Goal: Transaction & Acquisition: Purchase product/service

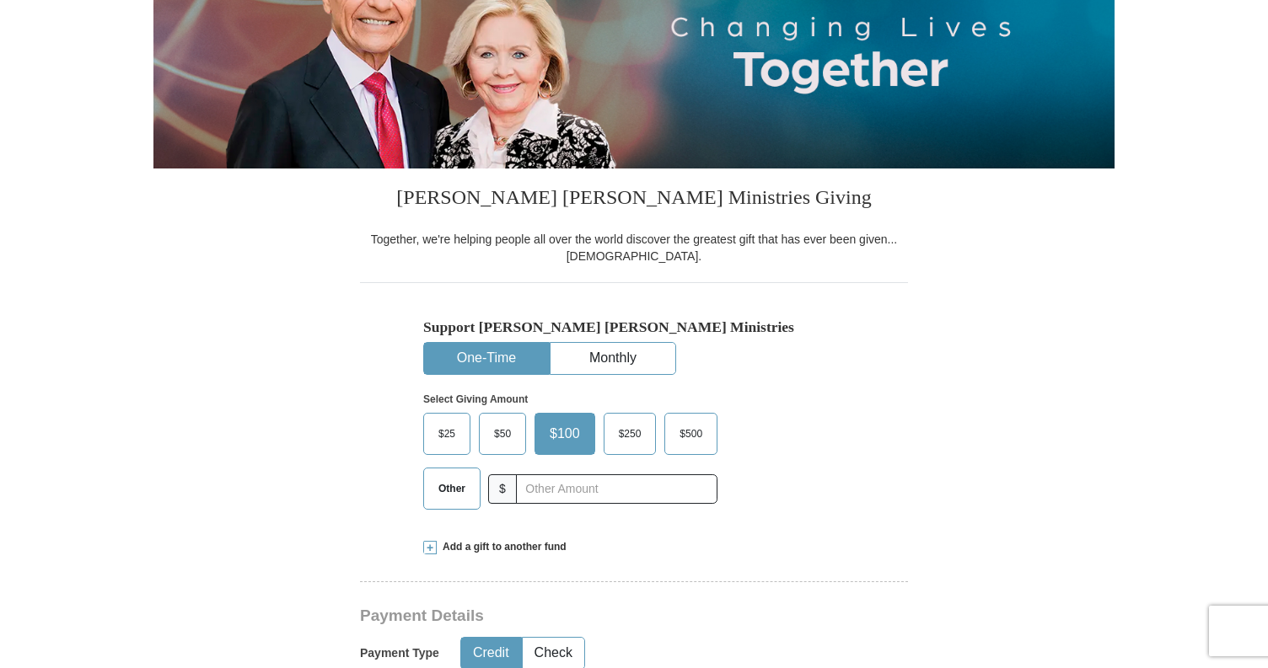
scroll to position [263, 0]
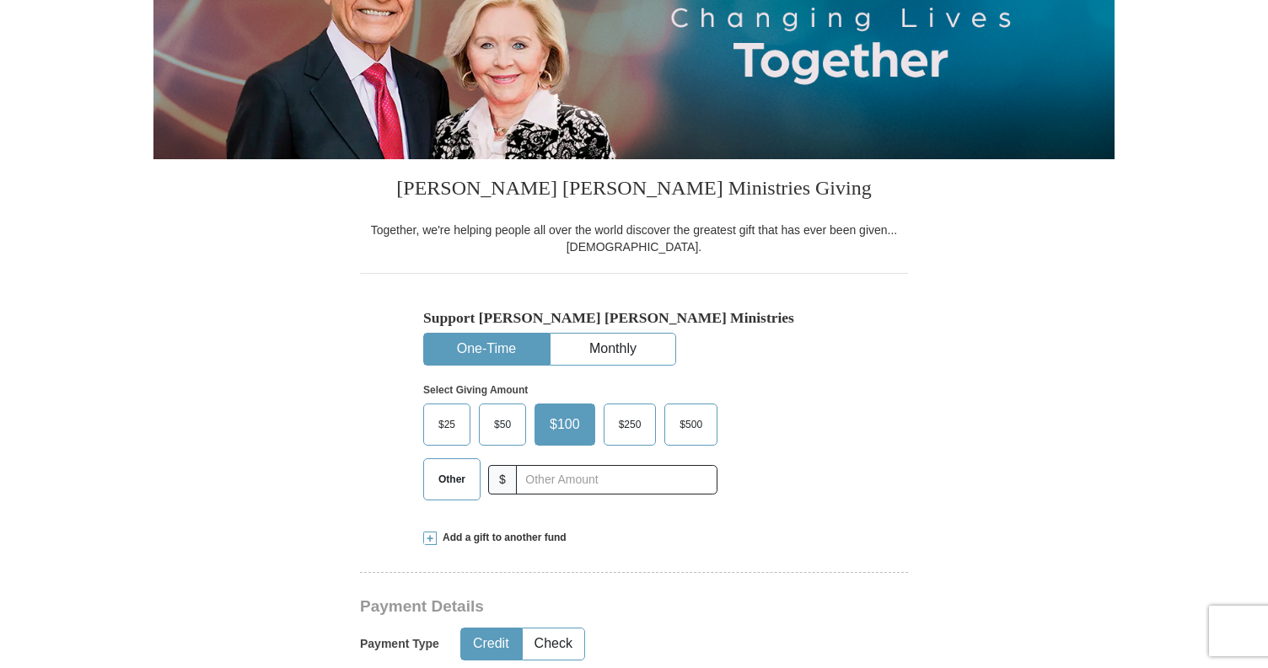
click at [512, 352] on button "One-Time" at bounding box center [486, 349] width 125 height 31
click at [696, 423] on span "$500" at bounding box center [691, 424] width 40 height 25
click at [0, 0] on input "$500" at bounding box center [0, 0] width 0 height 0
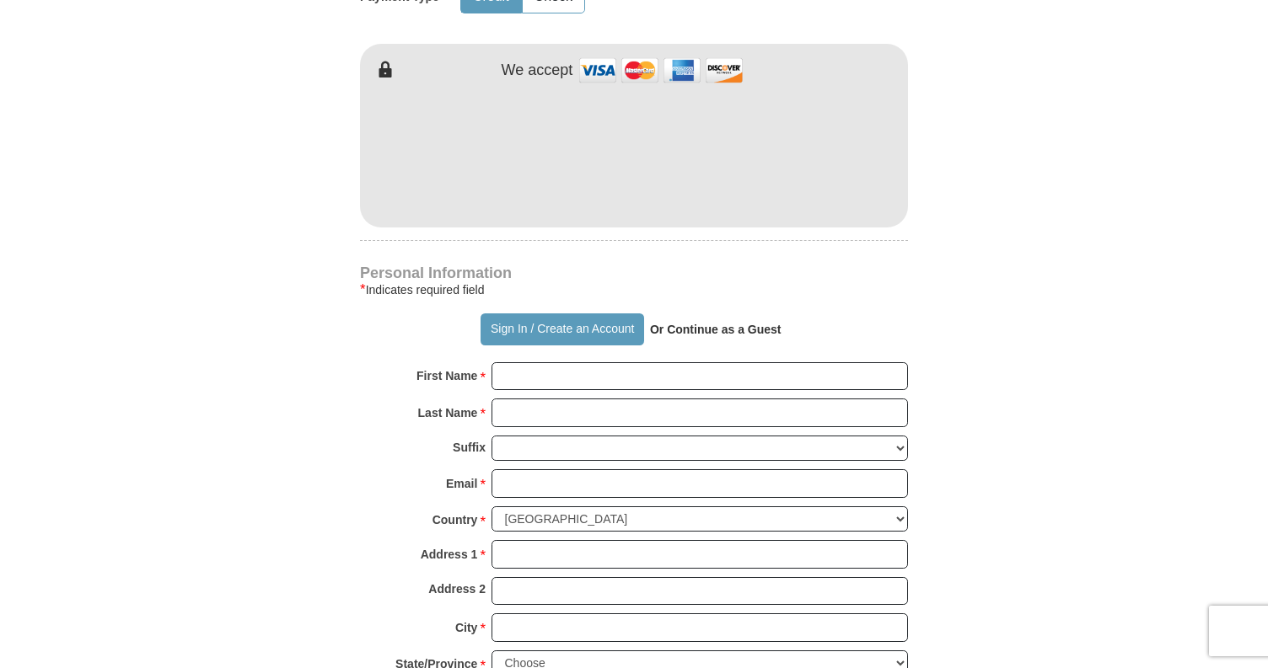
scroll to position [961, 0]
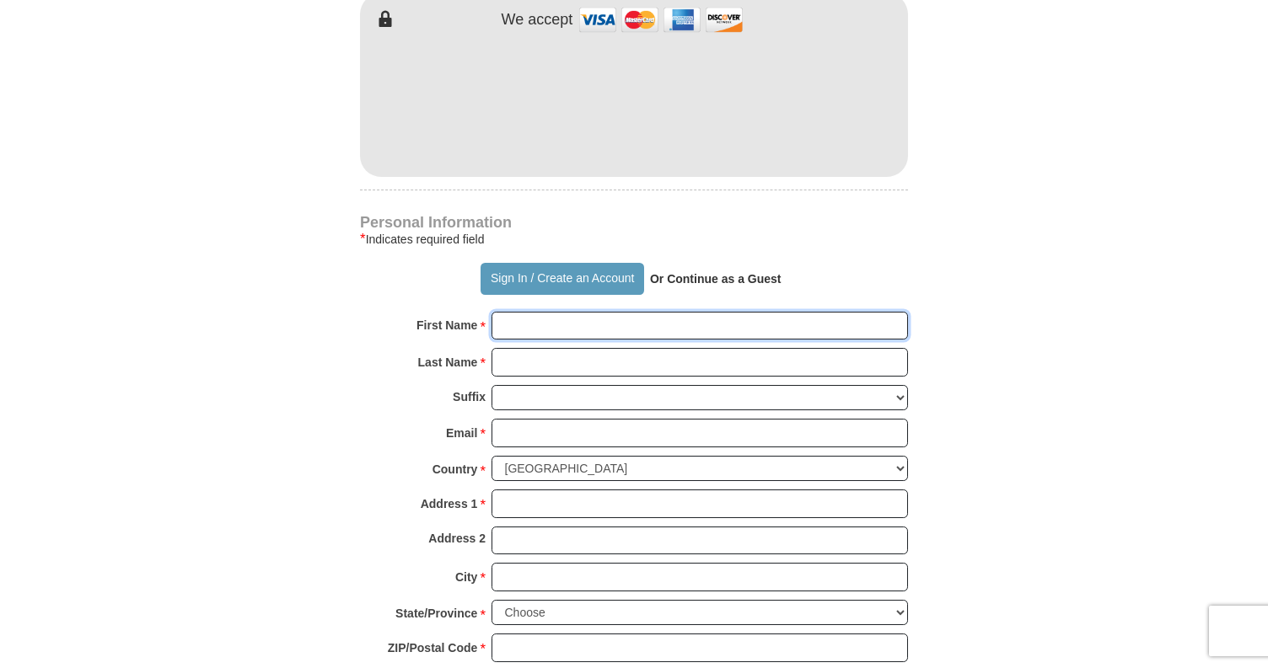
click at [571, 321] on input "First Name *" at bounding box center [699, 326] width 416 height 29
type input "[PERSON_NAME]"
click at [604, 370] on input "Last Name *" at bounding box center [699, 362] width 416 height 29
type input "[PERSON_NAME]"
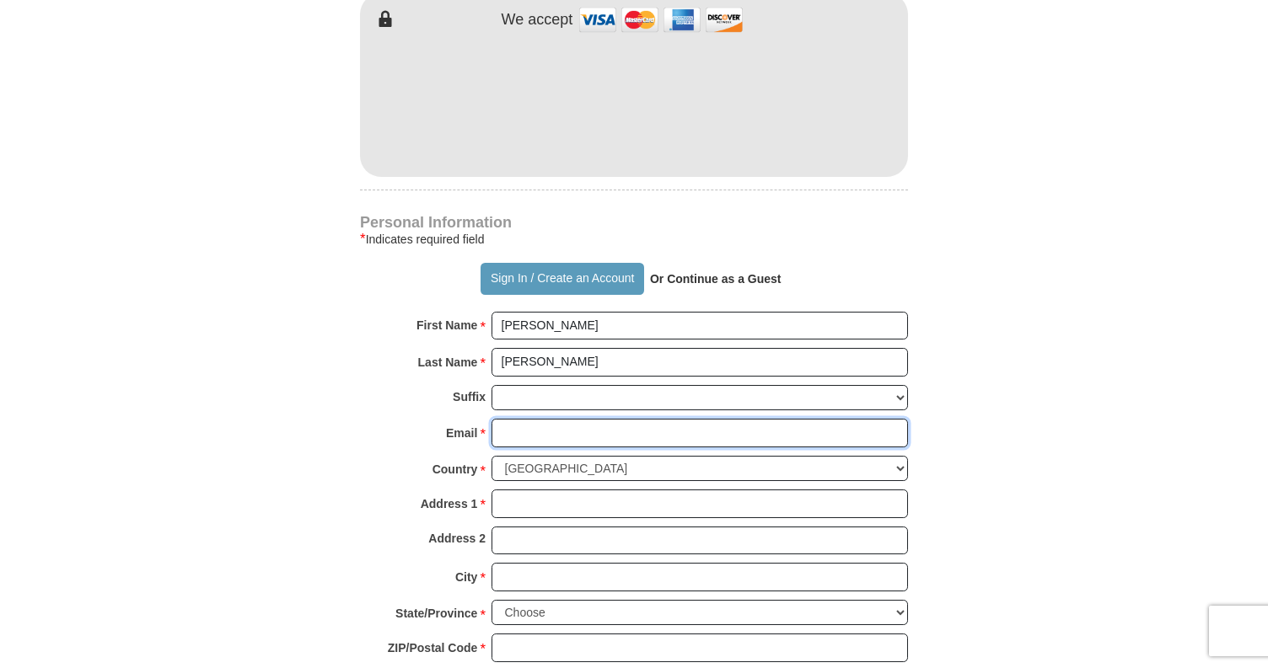
click at [572, 432] on input "Email *" at bounding box center [699, 433] width 416 height 29
type input "[EMAIL_ADDRESS][DOMAIN_NAME]"
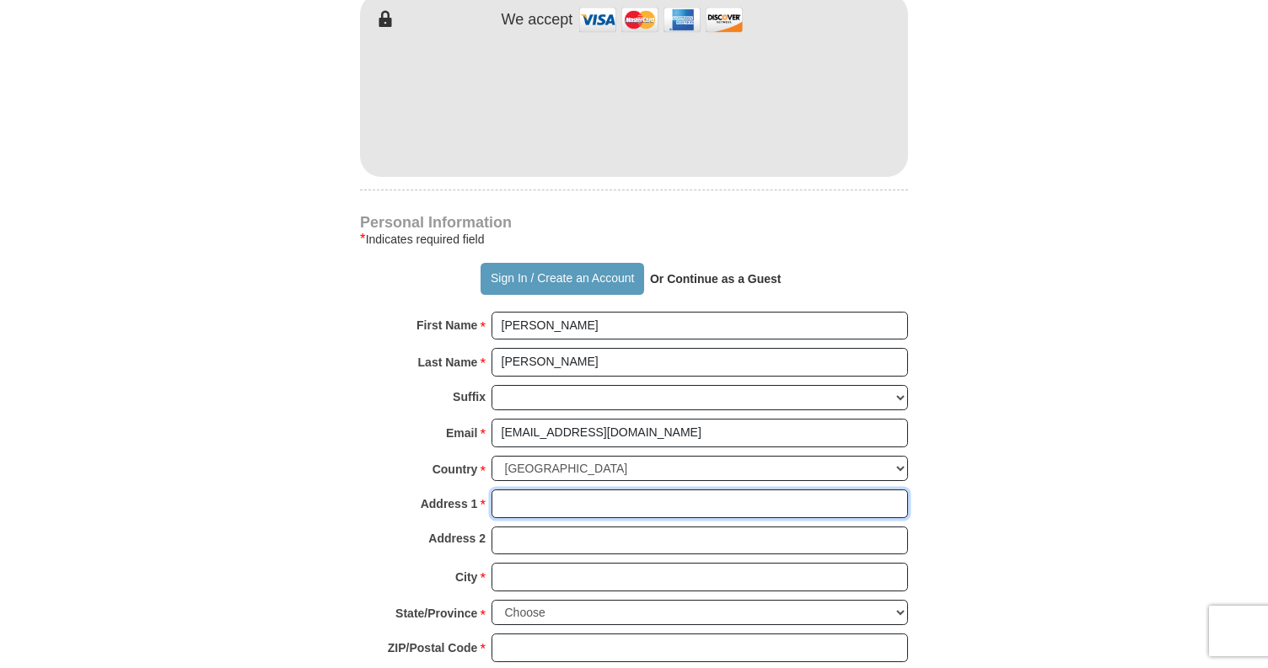
type input "[STREET_ADDRESS]"
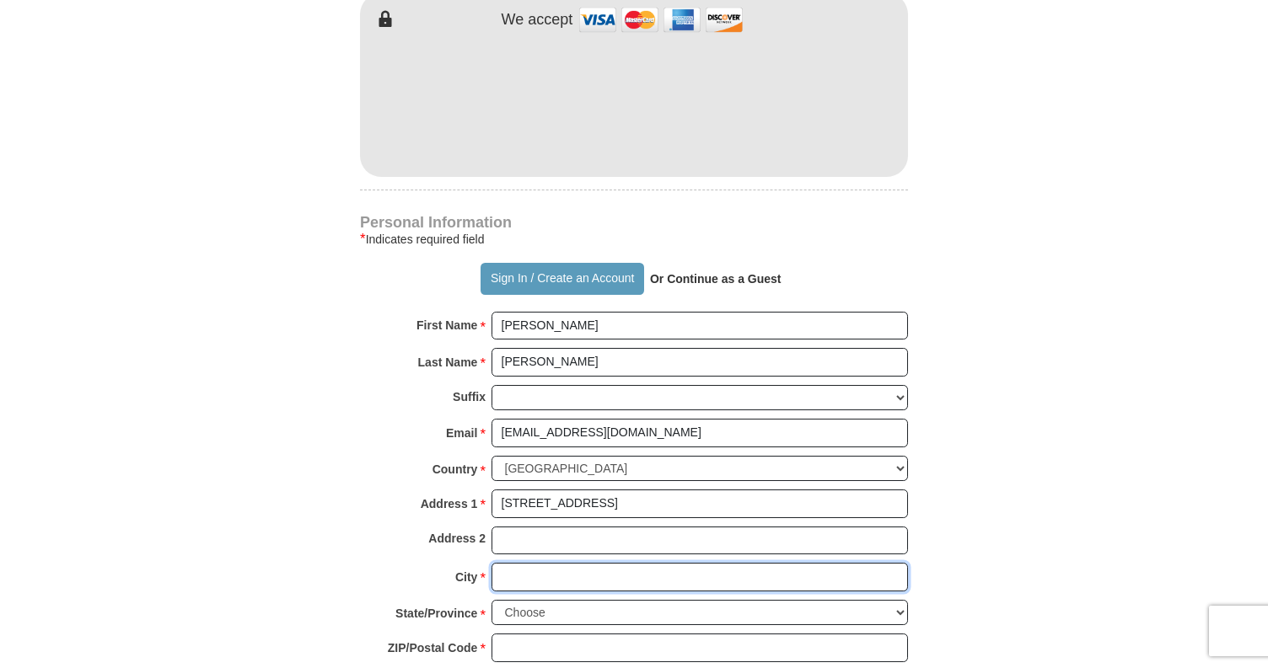
type input "[GEOGRAPHIC_DATA]"
select select "GA"
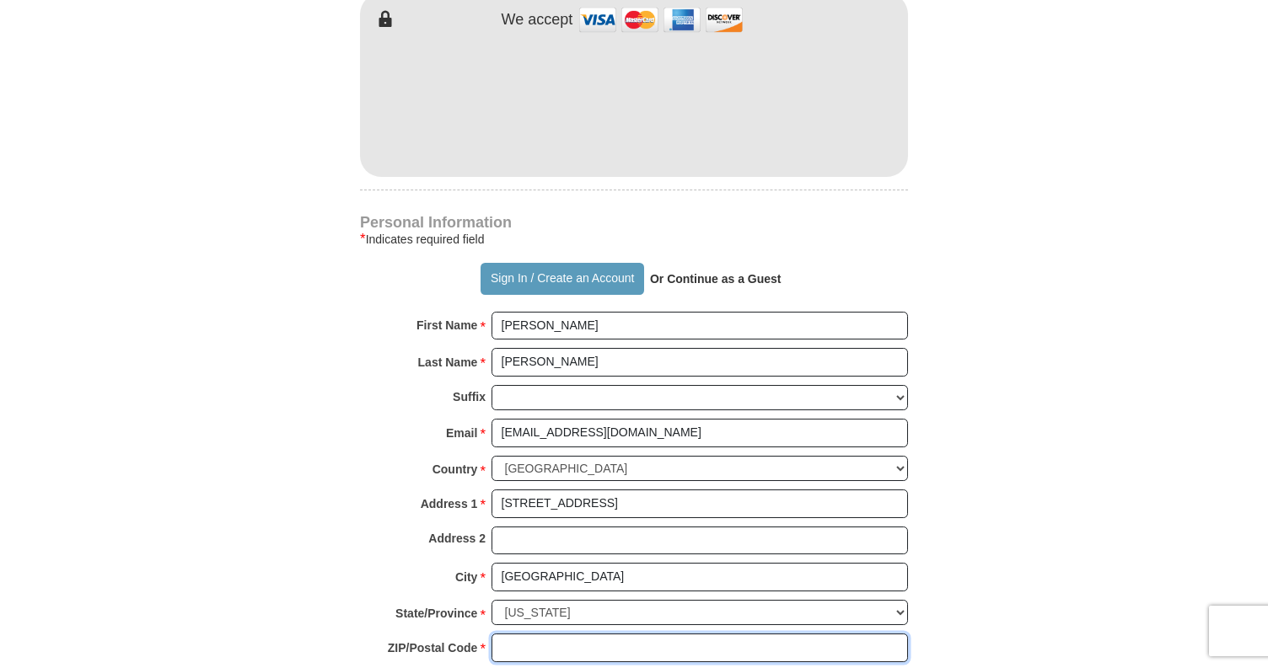
type input "30215-2961"
type input "4047887953"
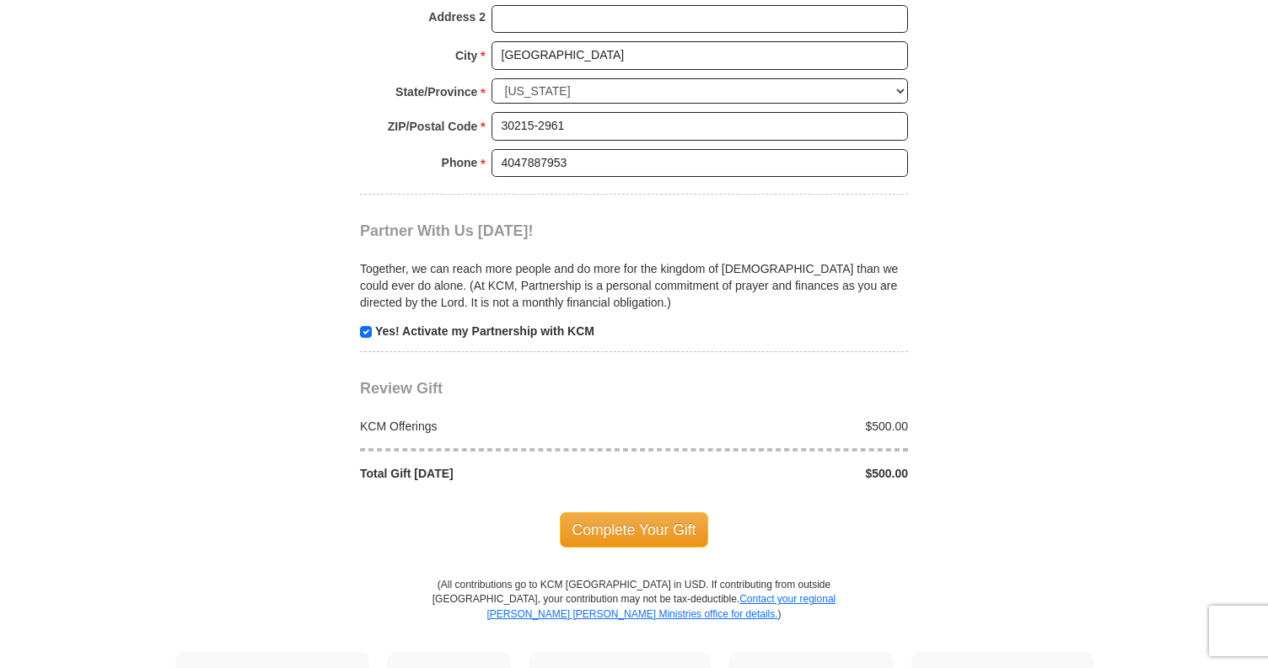
scroll to position [1489, 0]
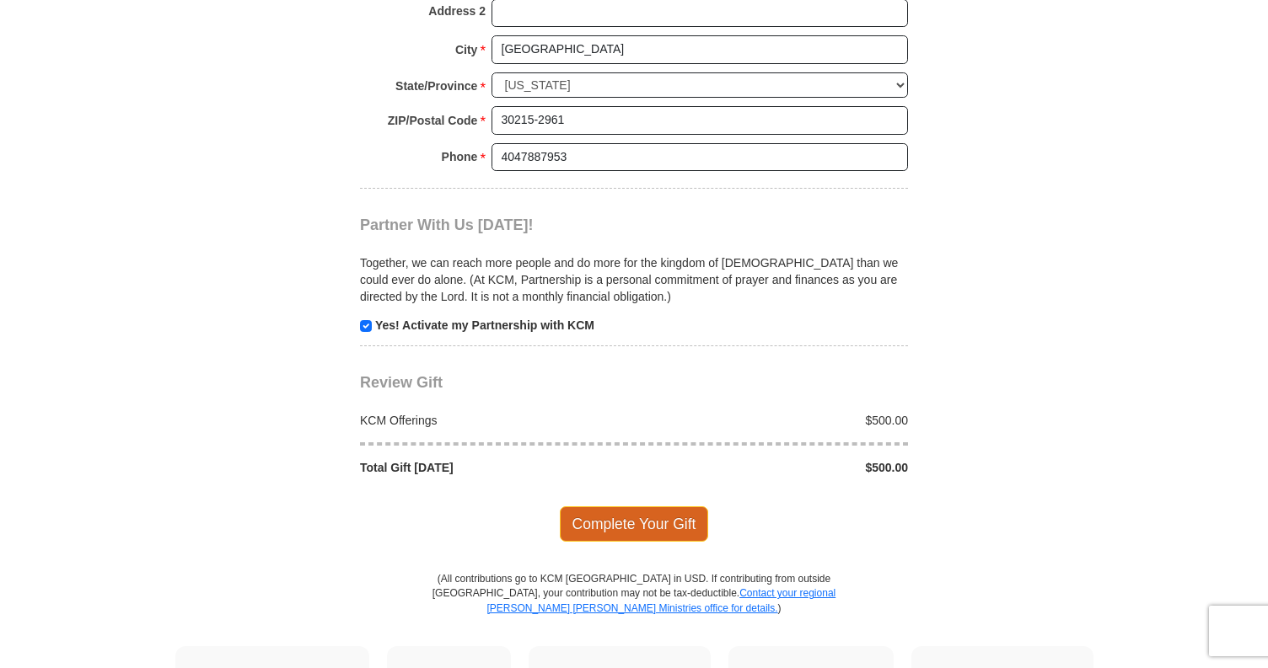
click at [625, 523] on span "Complete Your Gift" at bounding box center [634, 524] width 149 height 35
